Goal: Task Accomplishment & Management: Manage account settings

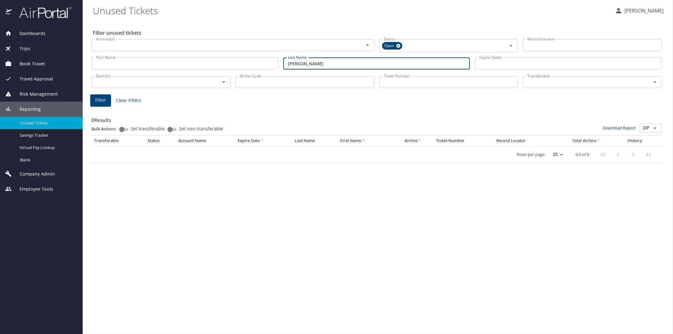
drag, startPoint x: 303, startPoint y: 62, endPoint x: 279, endPoint y: 57, distance: 24.6
click at [279, 57] on div "First Name First Name Last Name griego Last Name Expire Dates Expire Dates" at bounding box center [376, 63] width 575 height 22
type input "i"
type input "gite"
click at [100, 99] on span "Filter" at bounding box center [100, 100] width 11 height 8
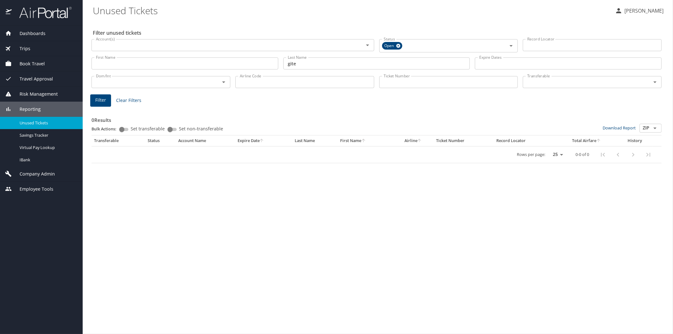
click at [46, 107] on div "Reporting" at bounding box center [41, 109] width 73 height 7
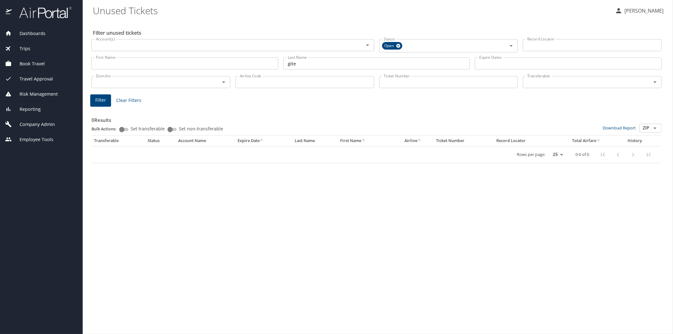
click at [37, 124] on span "Company Admin" at bounding box center [33, 124] width 43 height 7
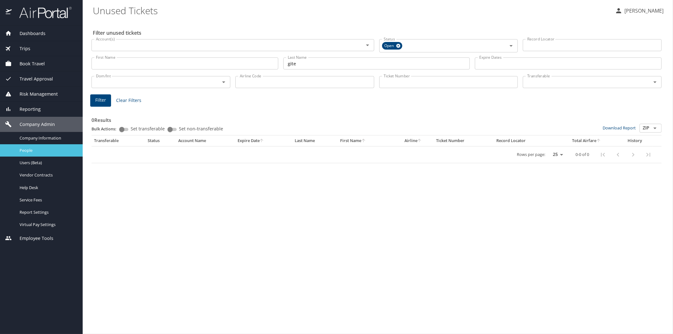
click at [30, 150] on span "People" at bounding box center [48, 150] width 56 height 6
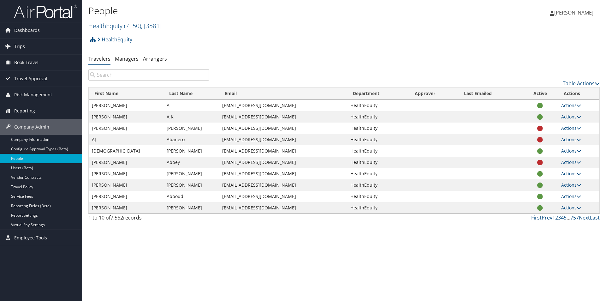
click at [101, 73] on input "search" at bounding box center [148, 74] width 121 height 11
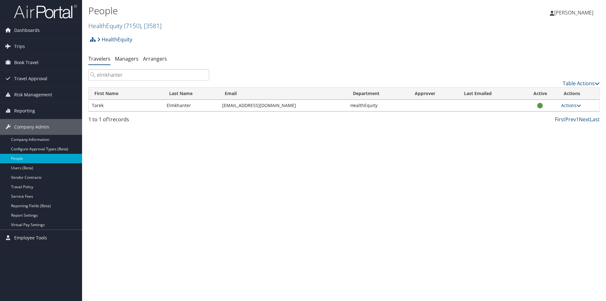
type input "elmkhanter"
click at [568, 106] on link "Actions" at bounding box center [571, 105] width 20 height 6
click at [542, 126] on link "View Profile" at bounding box center [551, 125] width 58 height 11
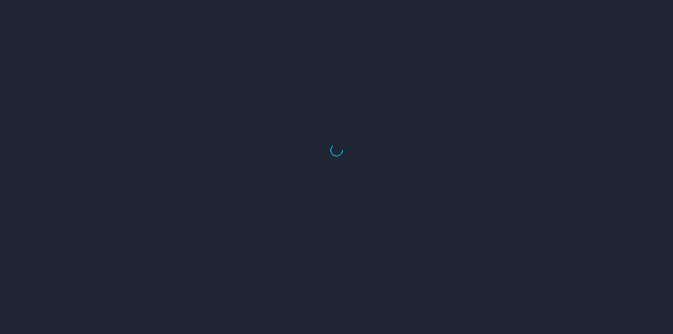
select select "US"
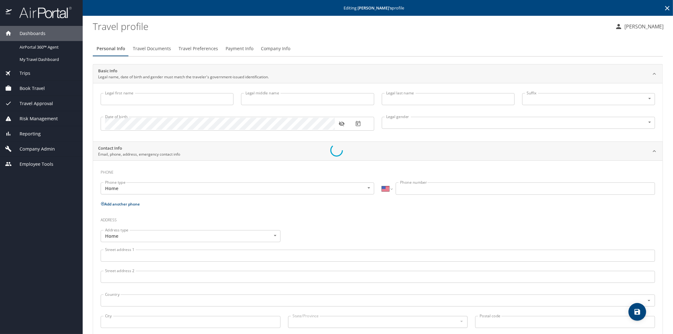
type input "Tarek"
type input "Elmkhanter"
type input "Undisclosed"
select select "US"
click at [340, 125] on icon "button" at bounding box center [342, 123] width 6 height 5
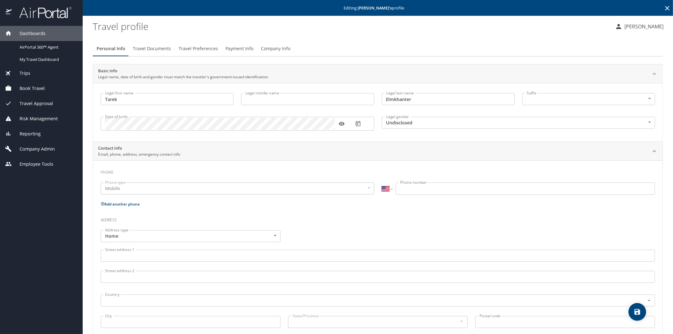
click at [644, 122] on body "Dashboards AirPortal 360™ Agent My Travel Dashboard Trips Airtinerary® Lookup C…" at bounding box center [336, 167] width 673 height 334
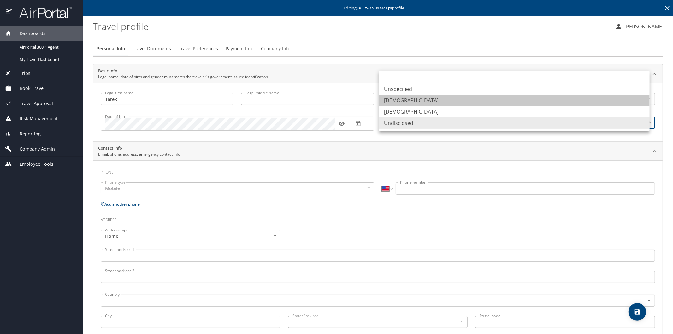
click at [392, 101] on li "Male" at bounding box center [514, 100] width 271 height 11
type input "Male"
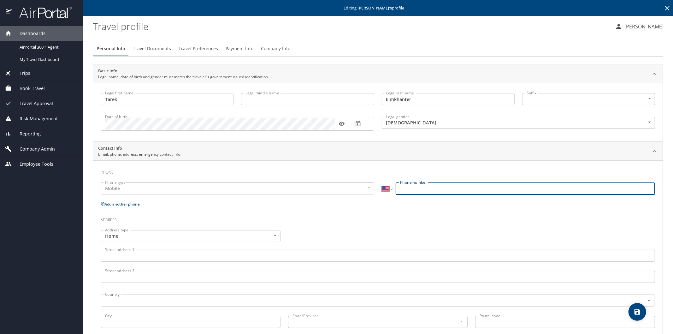
click at [406, 190] on input "Phone number" at bounding box center [525, 188] width 259 height 12
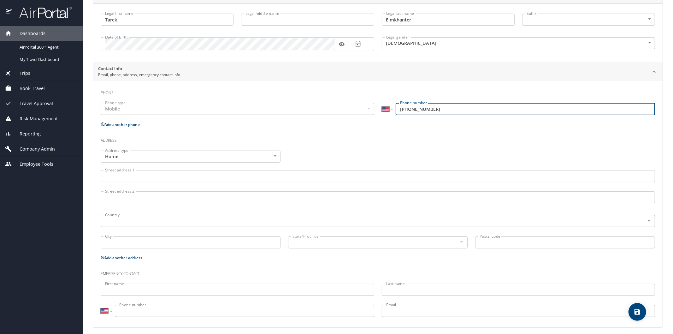
scroll to position [83, 0]
type input "(720) 398-1814"
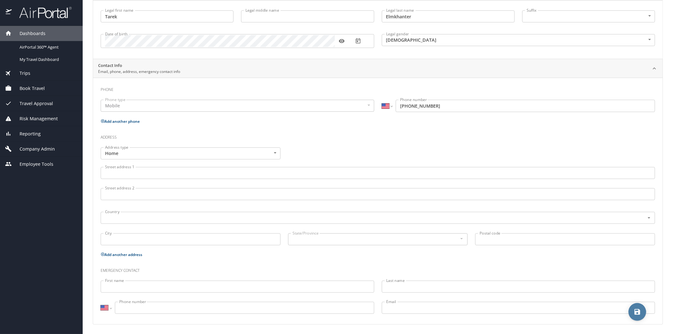
click at [636, 314] on icon "save" at bounding box center [638, 312] width 6 height 6
select select "US"
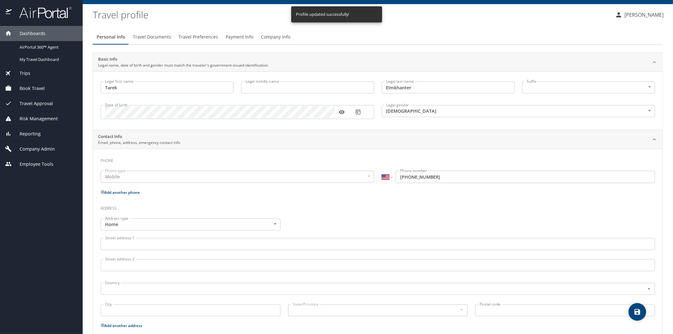
scroll to position [0, 0]
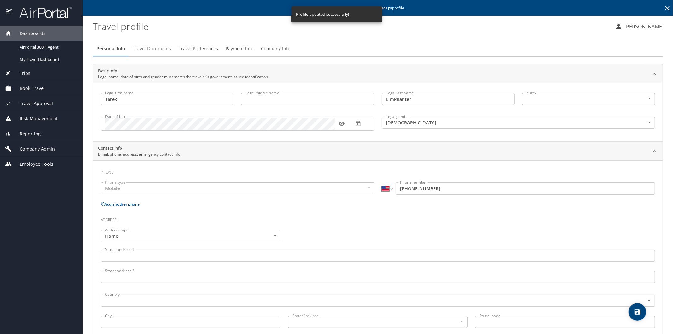
click at [151, 48] on span "Travel Documents" at bounding box center [152, 49] width 38 height 8
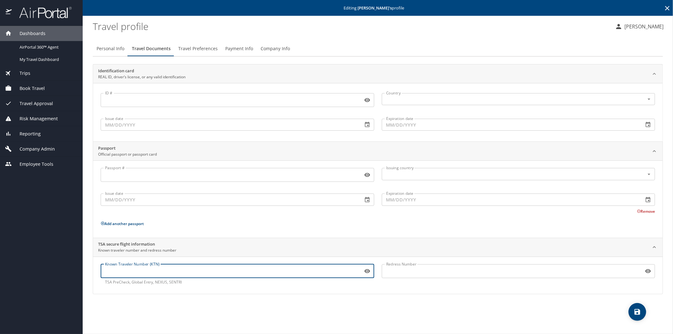
click at [129, 270] on input "Known Traveler Number (KTN)" at bounding box center [231, 271] width 260 height 12
type input "165940004"
click at [634, 310] on icon "save" at bounding box center [638, 312] width 8 height 8
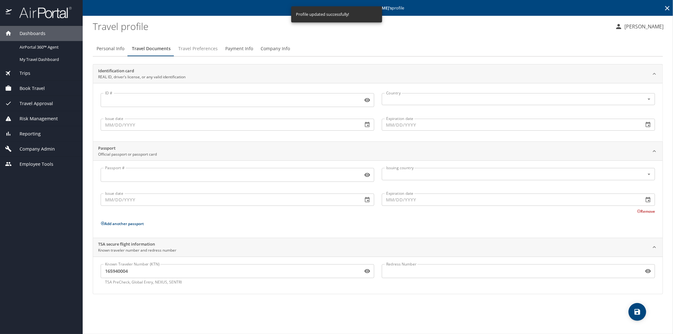
click at [192, 50] on span "Travel Preferences" at bounding box center [197, 49] width 39 height 8
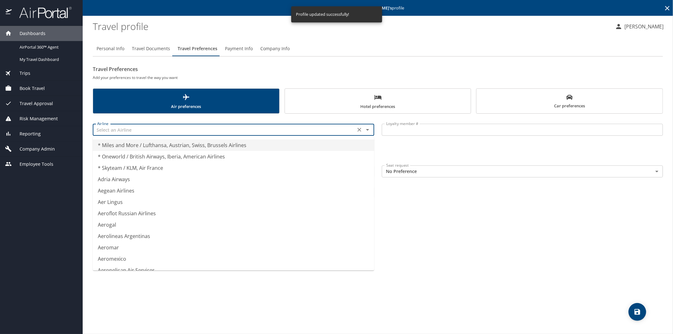
click at [139, 131] on input "text" at bounding box center [224, 130] width 259 height 8
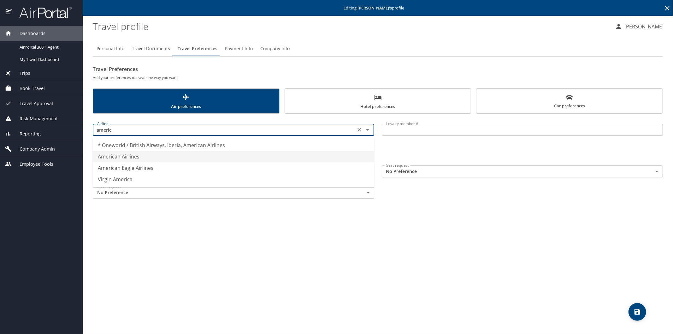
drag, startPoint x: 126, startPoint y: 160, endPoint x: 128, endPoint y: 157, distance: 3.8
click at [127, 159] on li "American Airlines" at bounding box center [233, 156] width 281 height 11
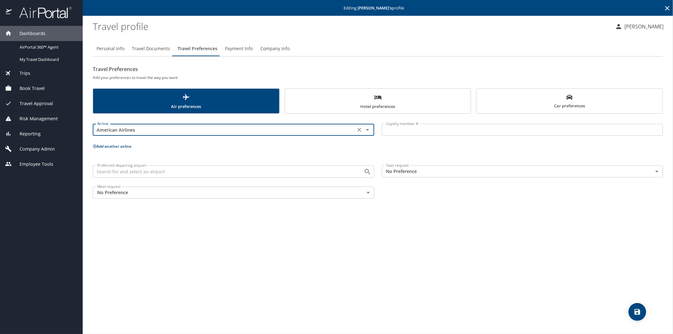
type input "American Airlines"
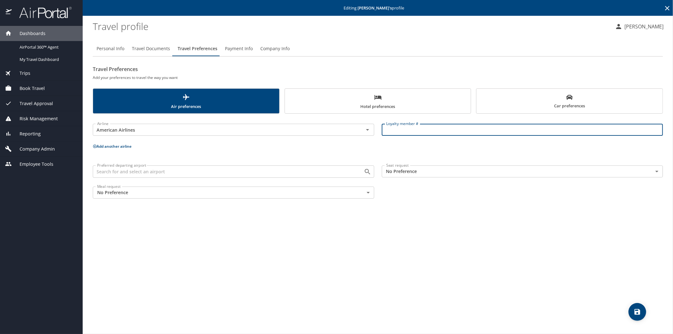
click at [392, 126] on input "Loyalty member #" at bounding box center [522, 130] width 281 height 12
type input "h74ct36"
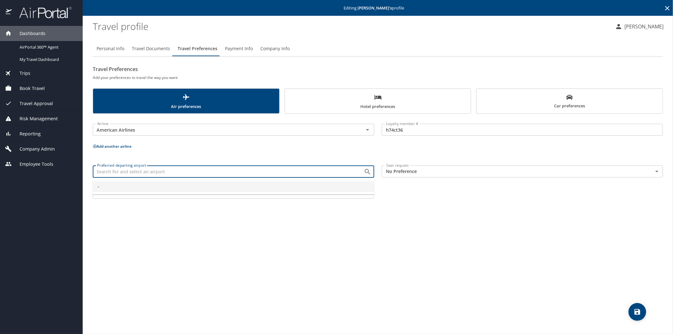
click at [133, 174] on input "Preferred departing airport" at bounding box center [224, 171] width 259 height 8
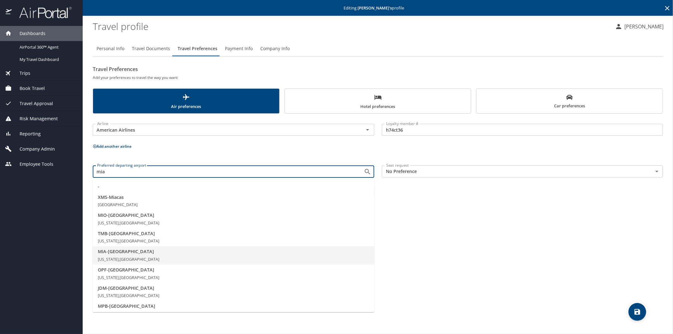
click at [121, 253] on span "MIA - Miami" at bounding box center [233, 251] width 271 height 7
type input "MIA - Miami"
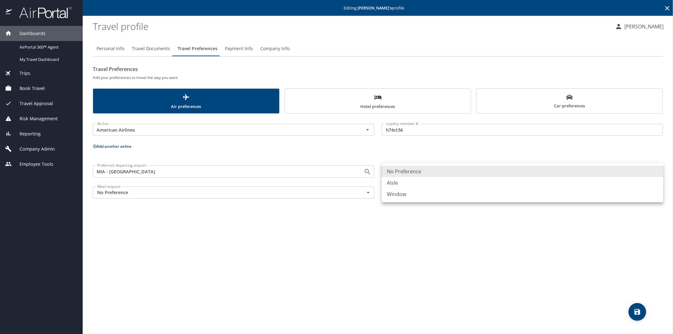
click at [416, 172] on body "Dashboards AirPortal 360™ Agent My Travel Dashboard Trips Airtinerary® Lookup C…" at bounding box center [336, 167] width 673 height 334
click at [406, 193] on li "Window" at bounding box center [522, 193] width 281 height 11
type input "Window"
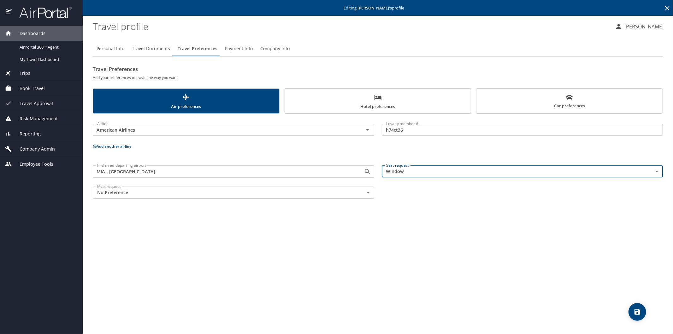
click at [638, 313] on icon "save" at bounding box center [638, 312] width 6 height 6
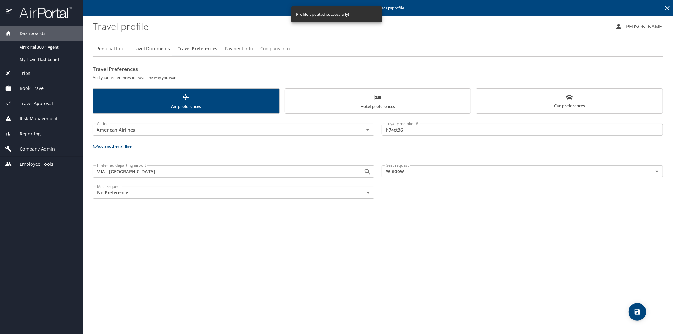
click at [271, 48] on span "Company Info" at bounding box center [274, 49] width 29 height 8
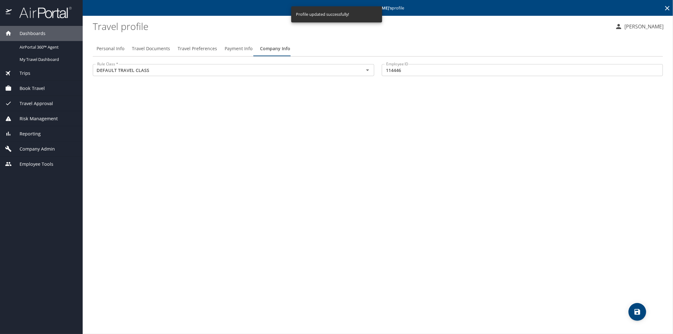
click at [238, 48] on span "Payment Info" at bounding box center [239, 49] width 28 height 8
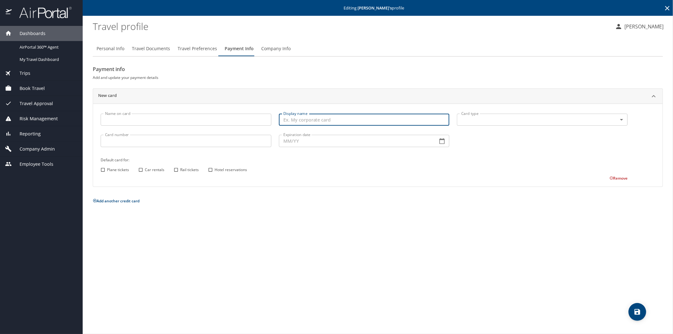
click at [279, 121] on input "Display name" at bounding box center [364, 120] width 171 height 12
type input "personal card"
click at [516, 113] on div "Card type ​ Card type" at bounding box center [542, 120] width 178 height 21
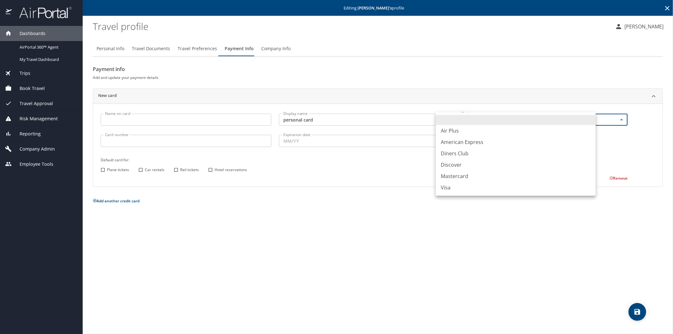
click at [509, 118] on body "Dashboards AirPortal 360™ Agent My Travel Dashboard Trips Airtinerary® Lookup C…" at bounding box center [336, 167] width 673 height 334
click at [472, 139] on li "American Express" at bounding box center [516, 141] width 160 height 11
type input "AX"
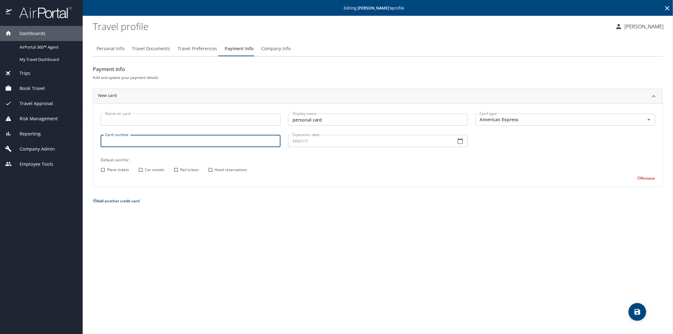
click at [147, 141] on input "Card number" at bounding box center [191, 141] width 180 height 12
type input "371029500922000"
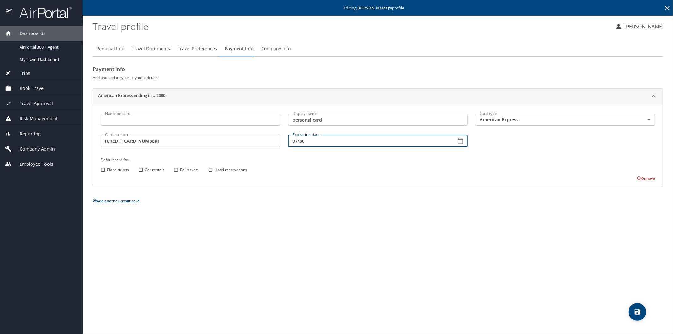
type input "07/30"
click at [210, 170] on input "Hotel reservations" at bounding box center [210, 170] width 8 height 8
checkbox input "true"
click at [635, 314] on icon "save" at bounding box center [638, 312] width 6 height 6
click at [667, 7] on icon at bounding box center [668, 8] width 8 height 8
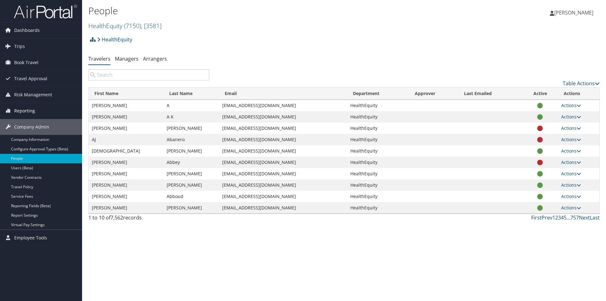
click at [29, 109] on span "Reporting" at bounding box center [24, 111] width 21 height 16
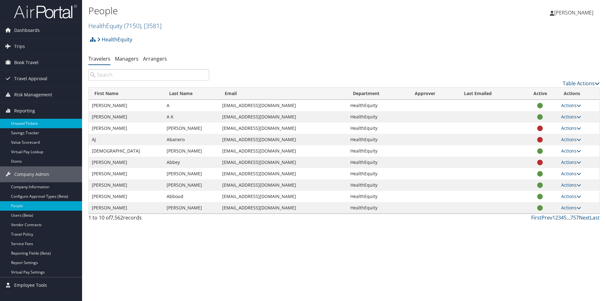
click at [25, 124] on link "Unused Tickets" at bounding box center [41, 123] width 82 height 9
